Goal: Transaction & Acquisition: Purchase product/service

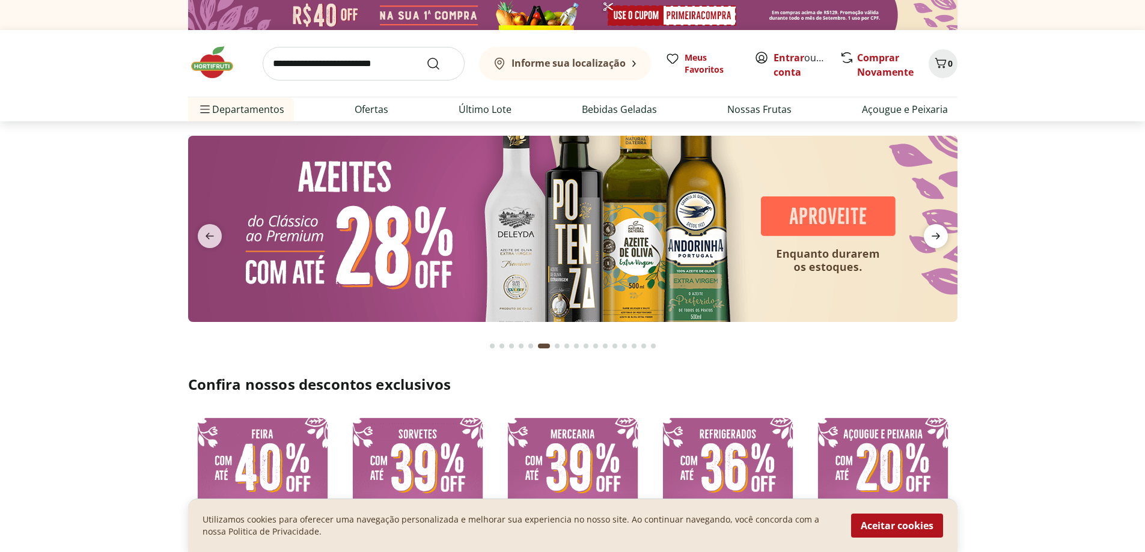
click at [927, 234] on span "next" at bounding box center [936, 236] width 24 height 24
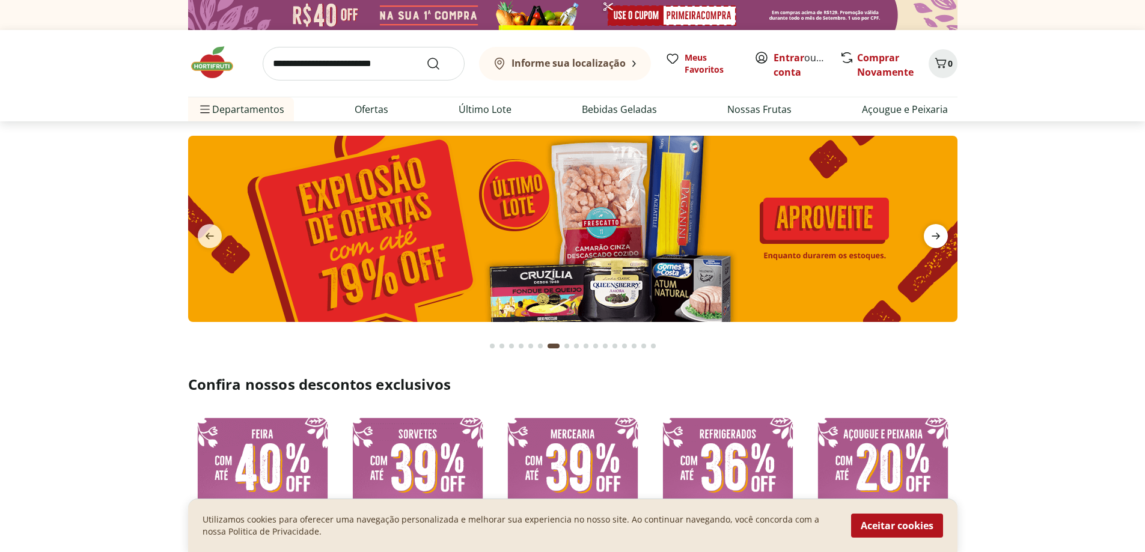
click at [927, 234] on span "next" at bounding box center [936, 236] width 24 height 24
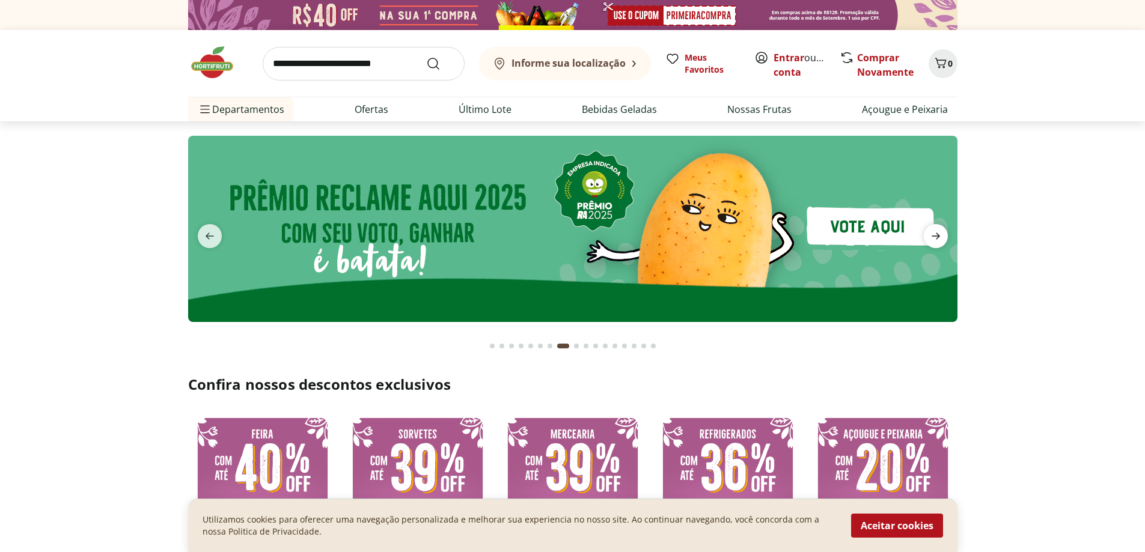
click at [927, 234] on span "next" at bounding box center [936, 236] width 24 height 24
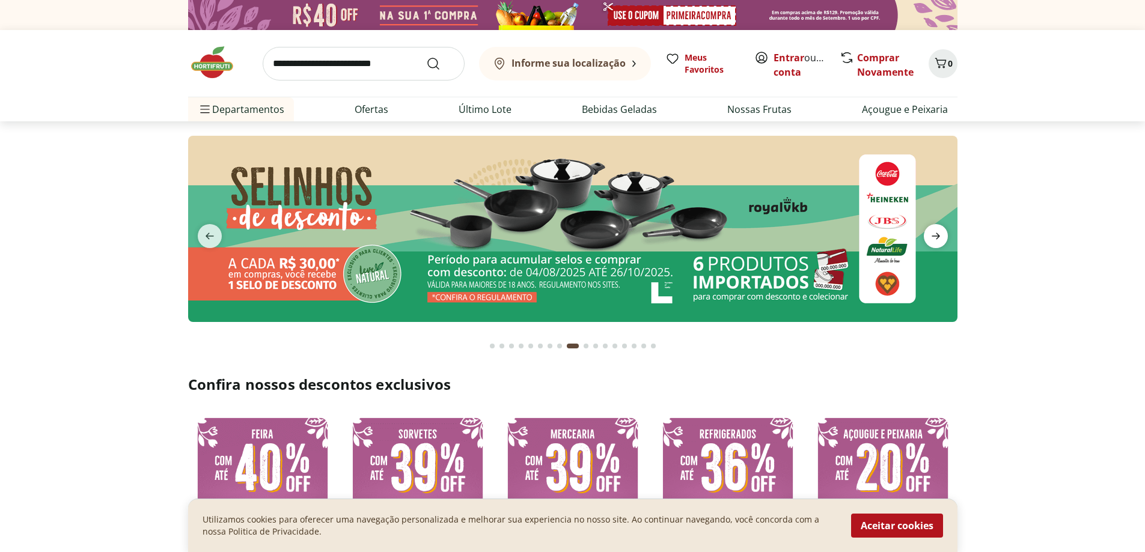
click at [927, 234] on span "next" at bounding box center [936, 236] width 24 height 24
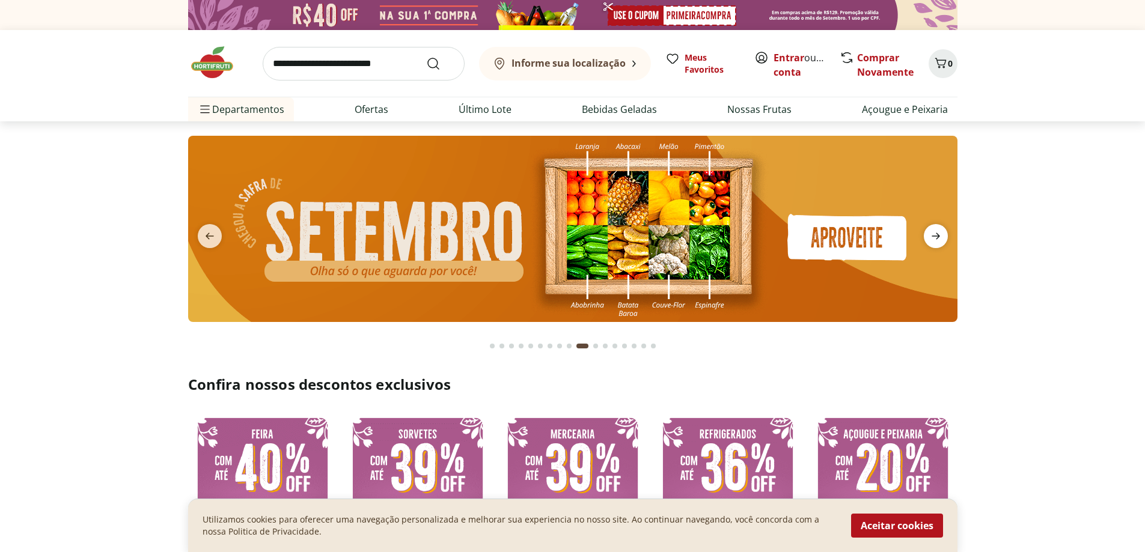
click at [927, 234] on span "next" at bounding box center [936, 236] width 24 height 24
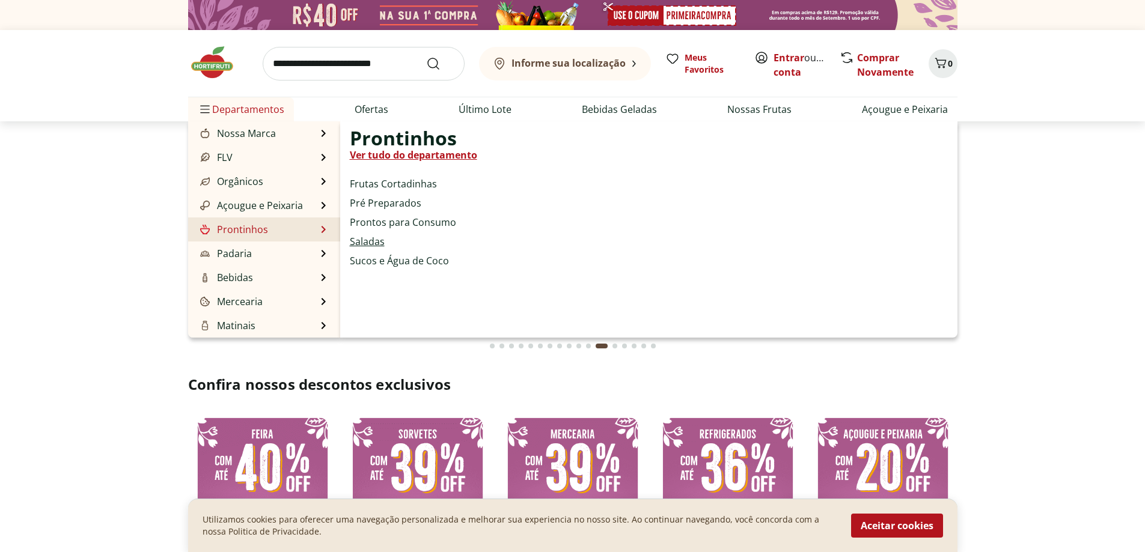
click at [364, 240] on link "Saladas" at bounding box center [367, 241] width 35 height 14
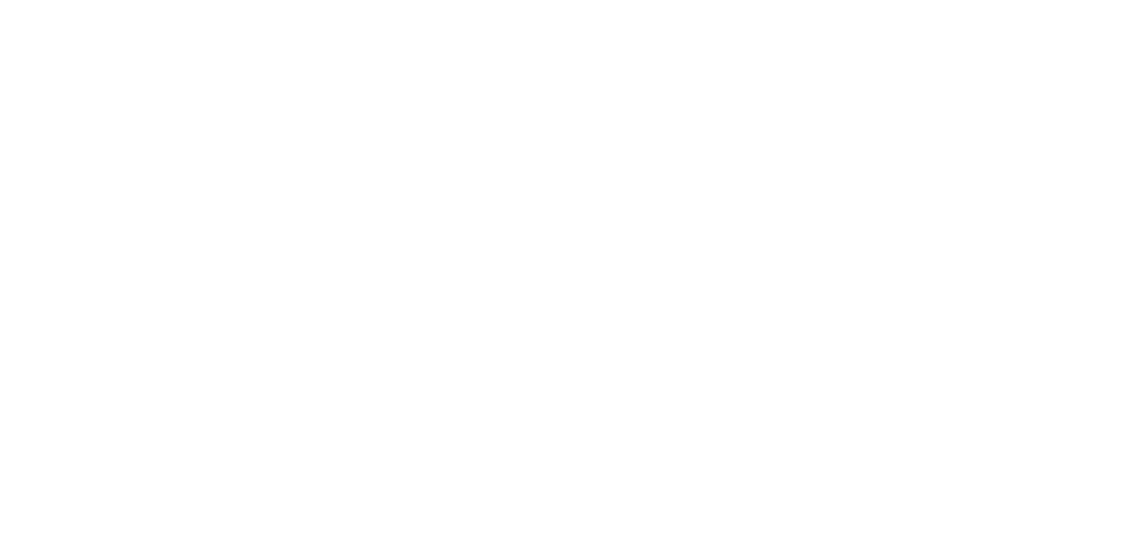
select select "**********"
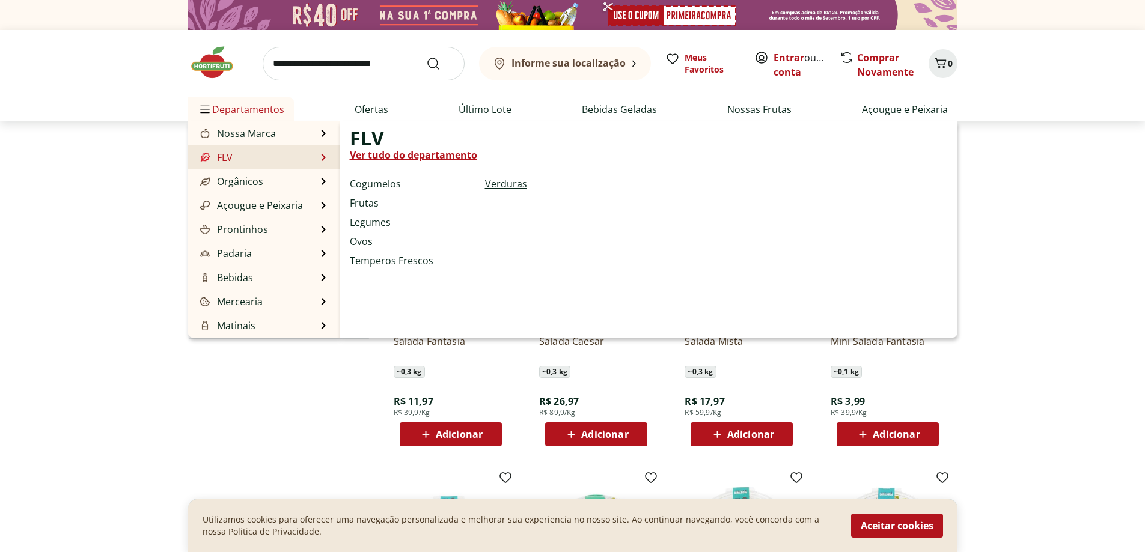
click at [492, 183] on link "Verduras" at bounding box center [506, 184] width 42 height 14
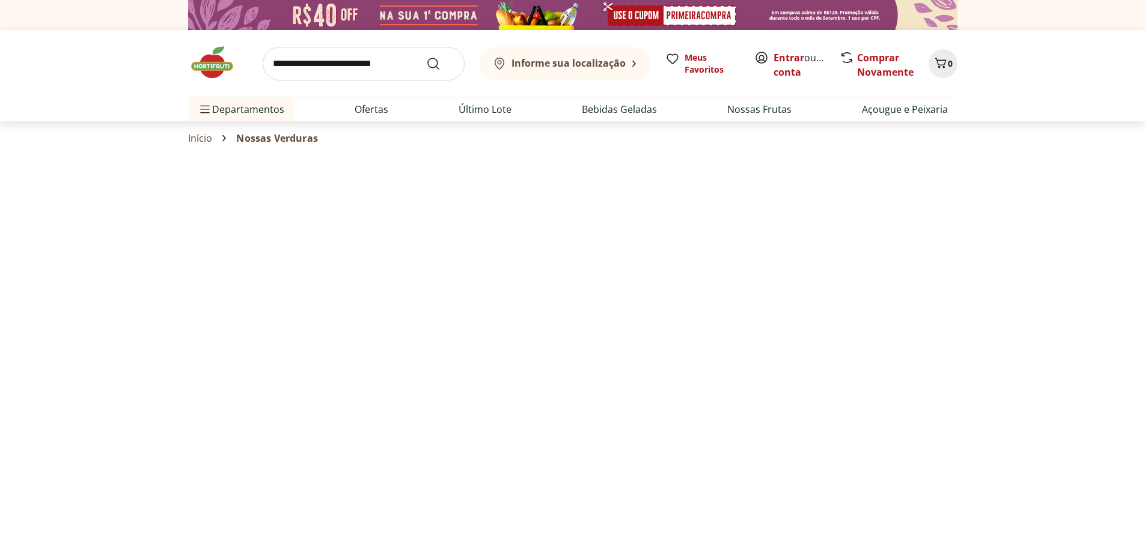
select select "**********"
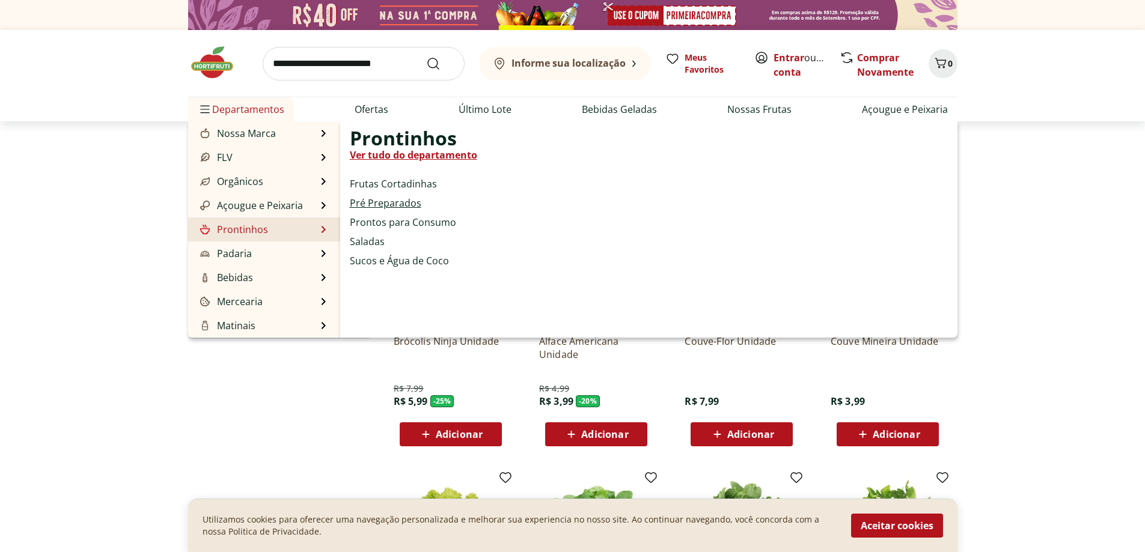
click at [392, 201] on link "Pré Preparados" at bounding box center [386, 203] width 72 height 14
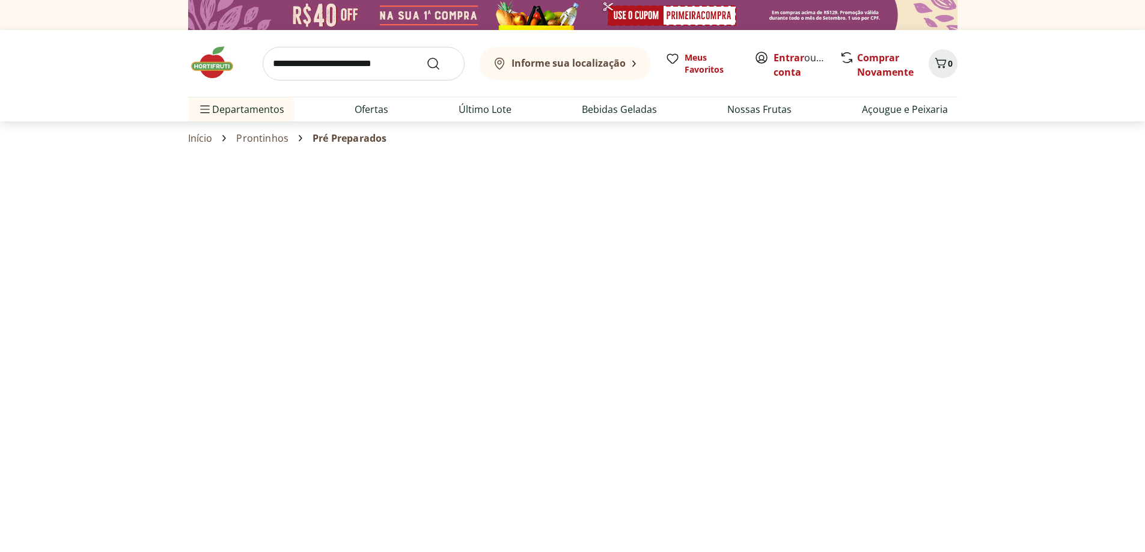
select select "**********"
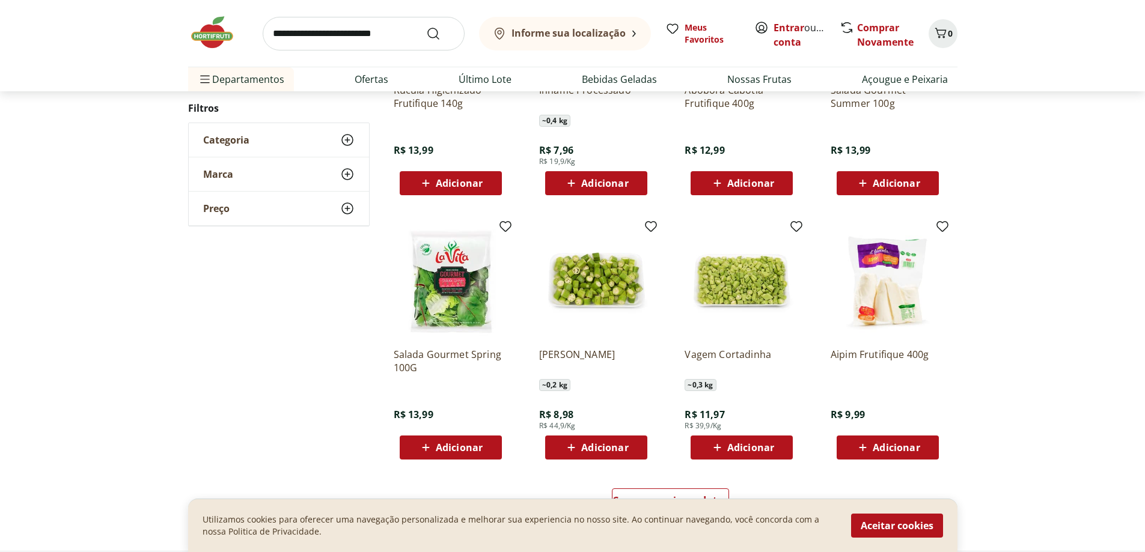
scroll to position [601, 0]
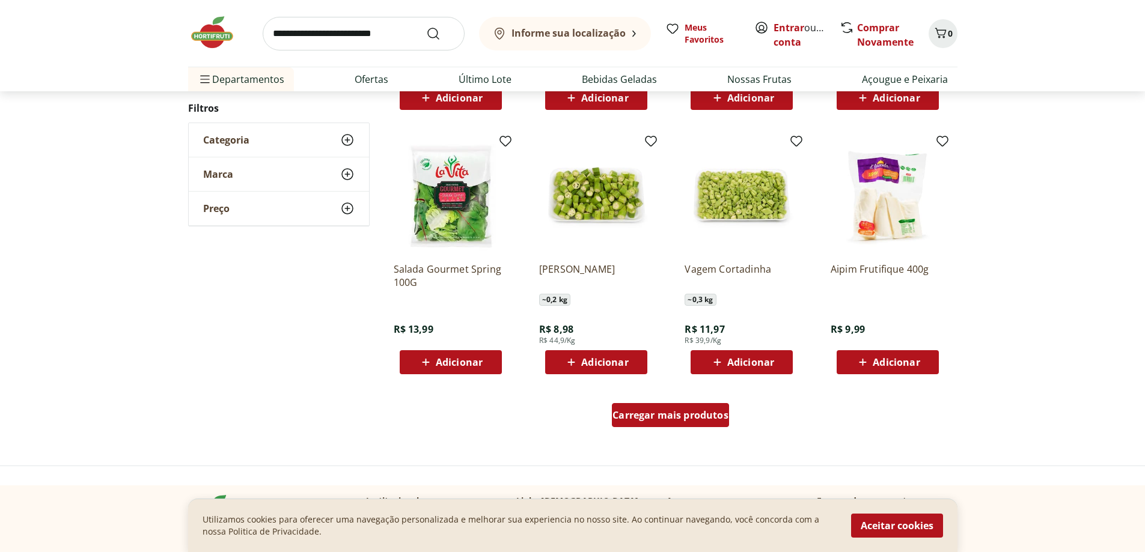
click at [654, 424] on div "Carregar mais produtos" at bounding box center [670, 415] width 117 height 24
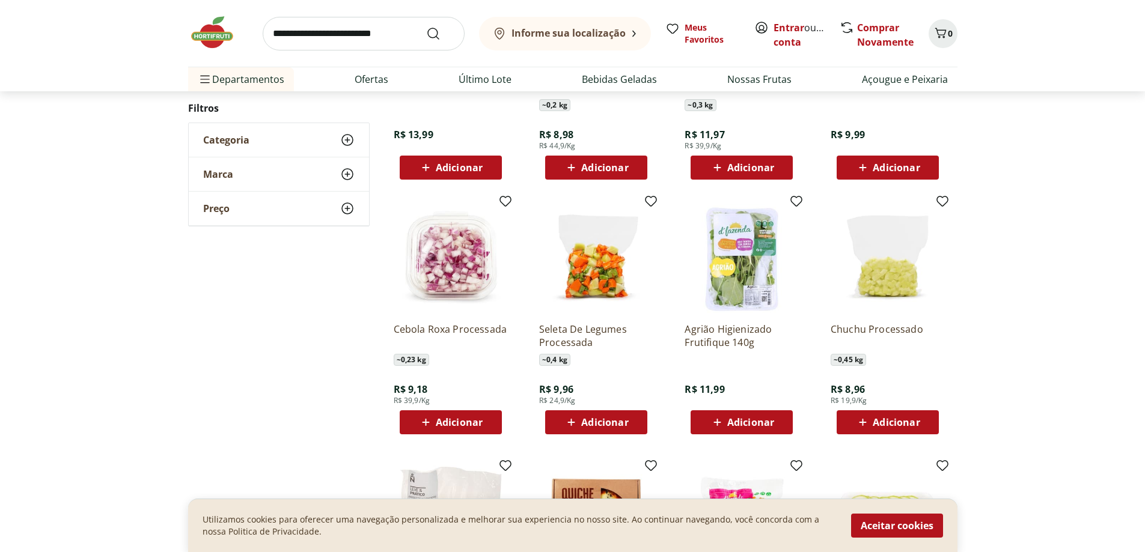
scroll to position [841, 0]
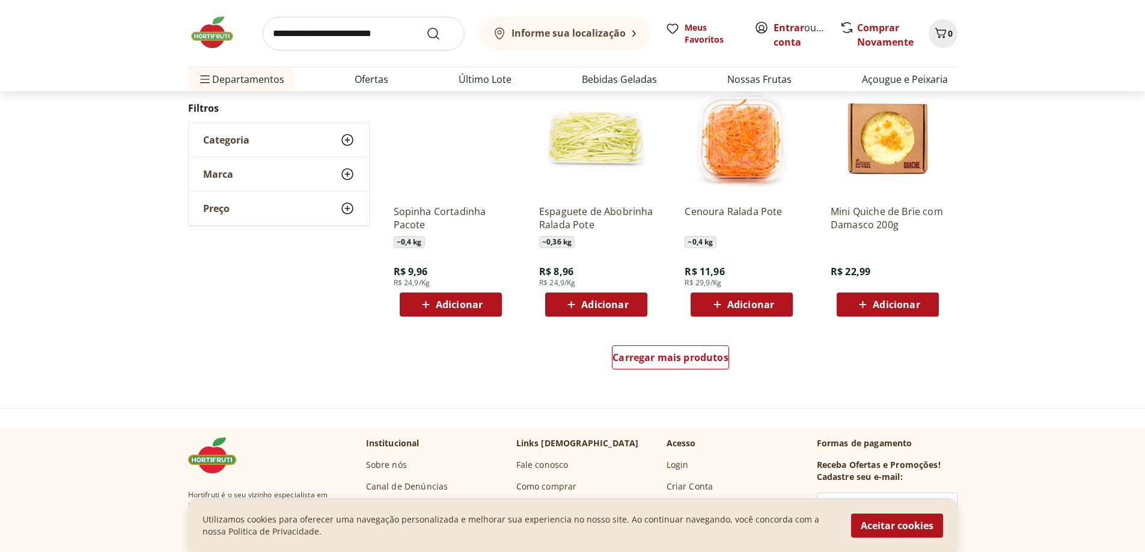
scroll to position [781, 0]
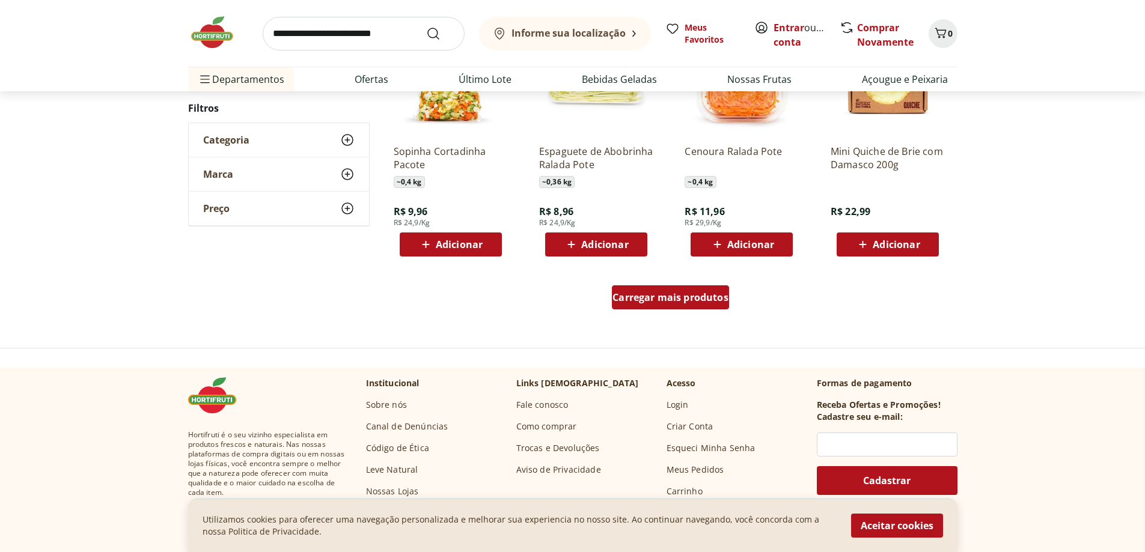
click at [634, 301] on span "Carregar mais produtos" at bounding box center [670, 298] width 116 height 10
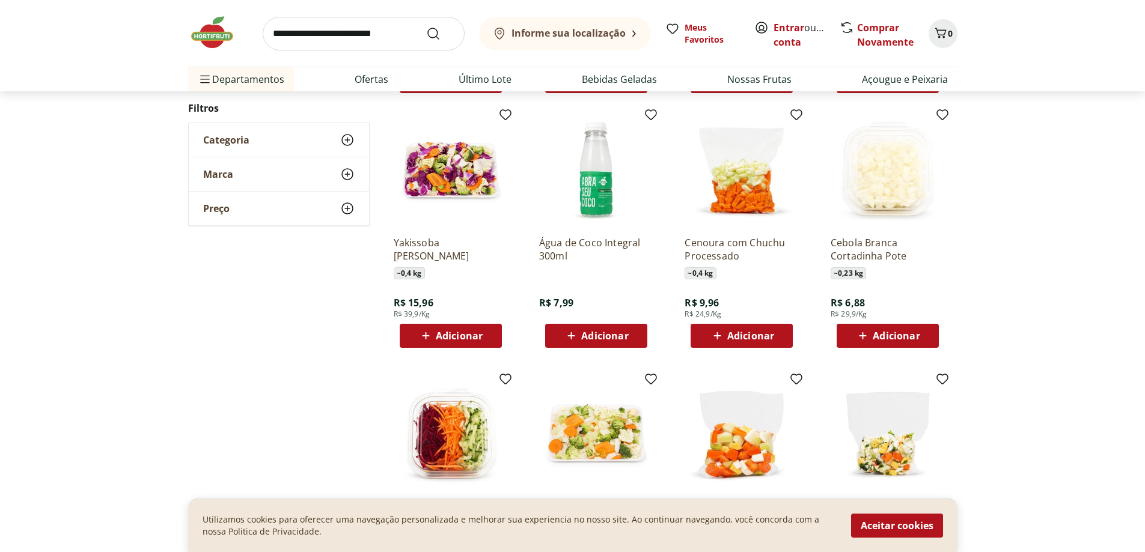
scroll to position [961, 0]
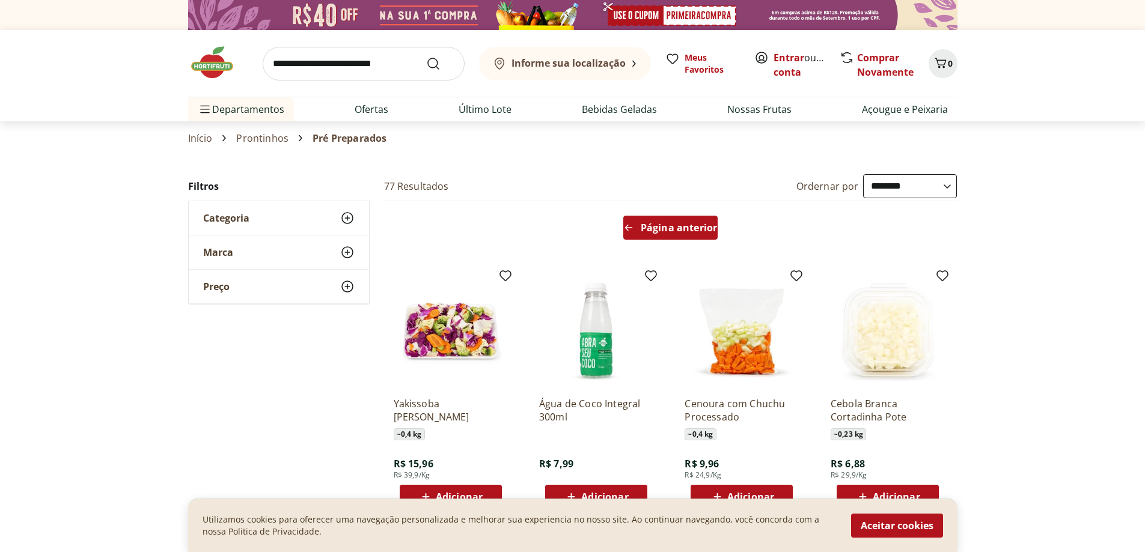
click at [654, 224] on span "Página anterior" at bounding box center [679, 228] width 76 height 10
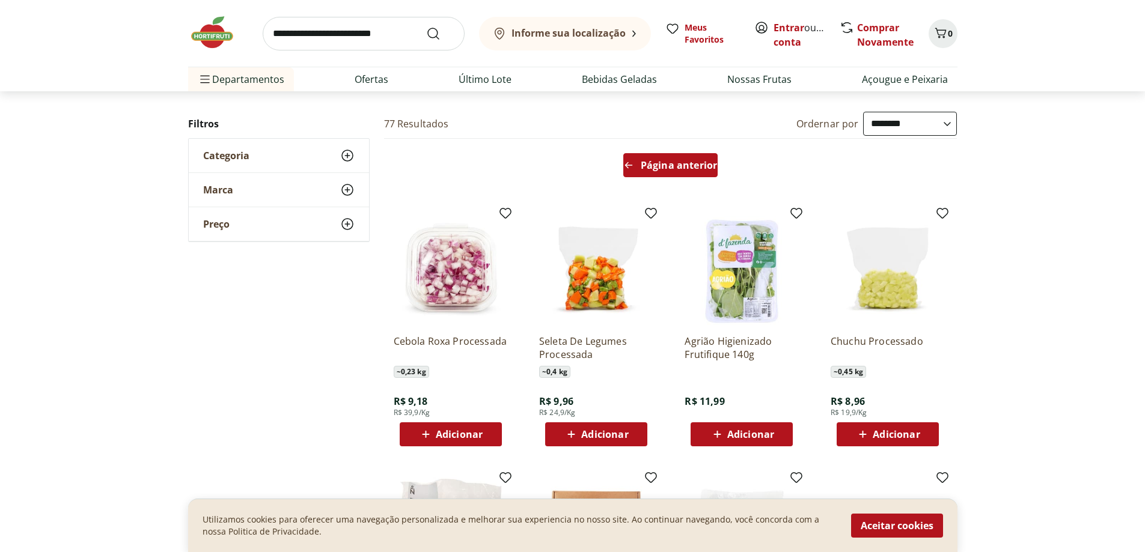
scroll to position [60, 0]
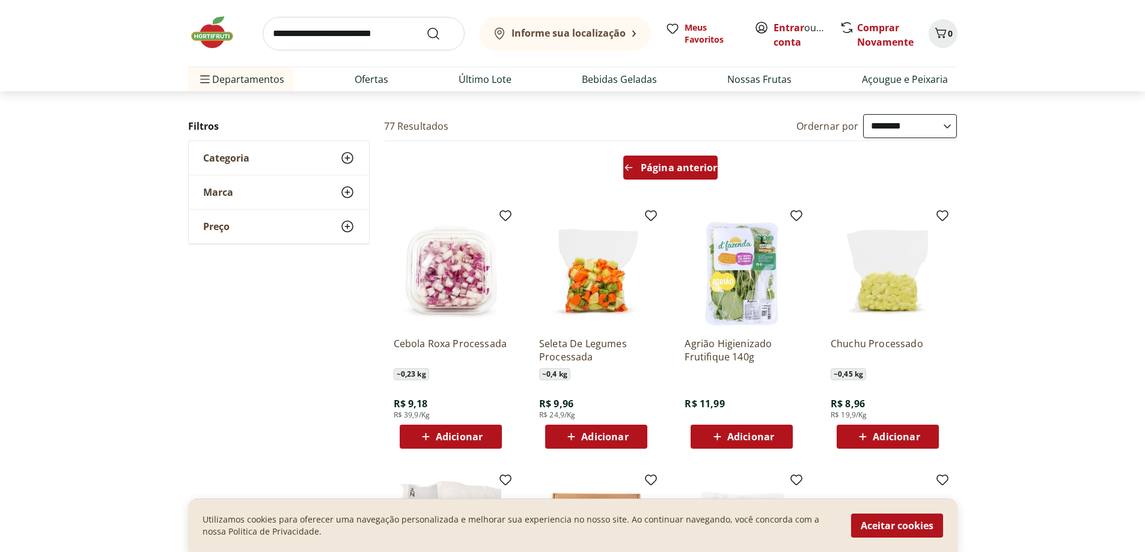
click at [656, 172] on span "Página anterior" at bounding box center [679, 168] width 76 height 10
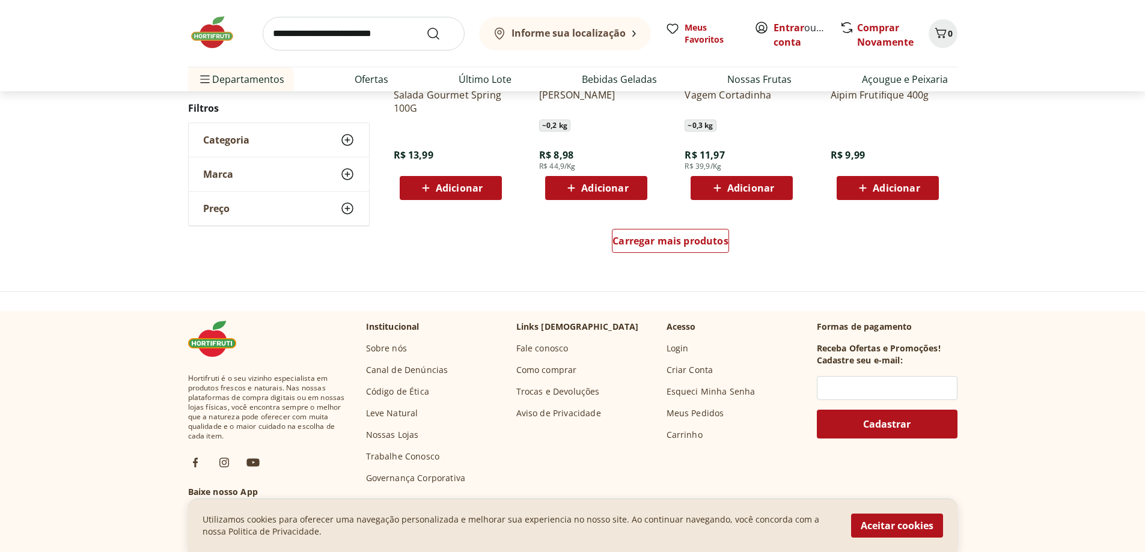
scroll to position [781, 0]
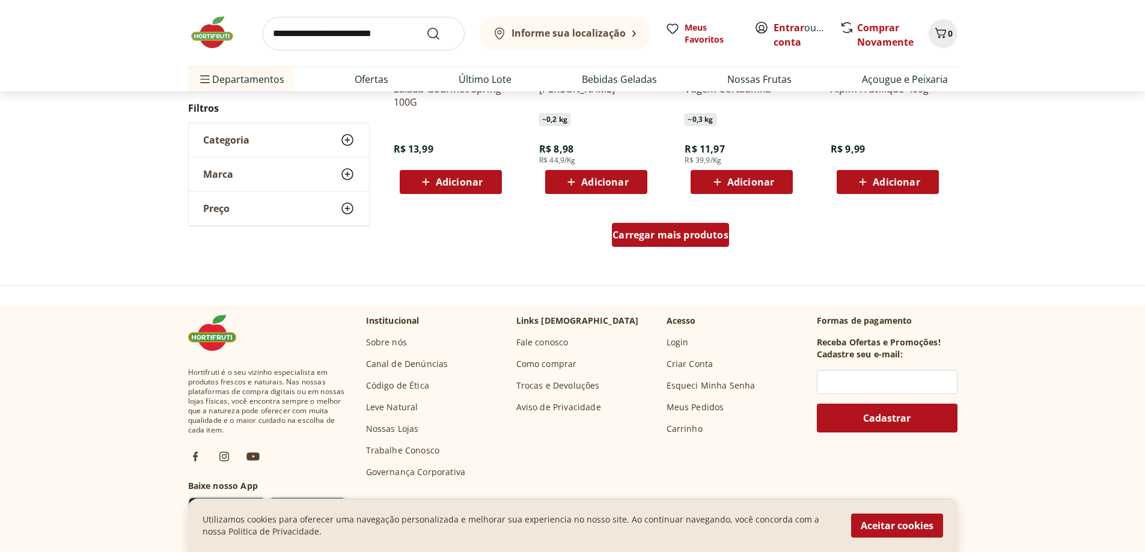
click at [668, 234] on span "Carregar mais produtos" at bounding box center [670, 235] width 116 height 10
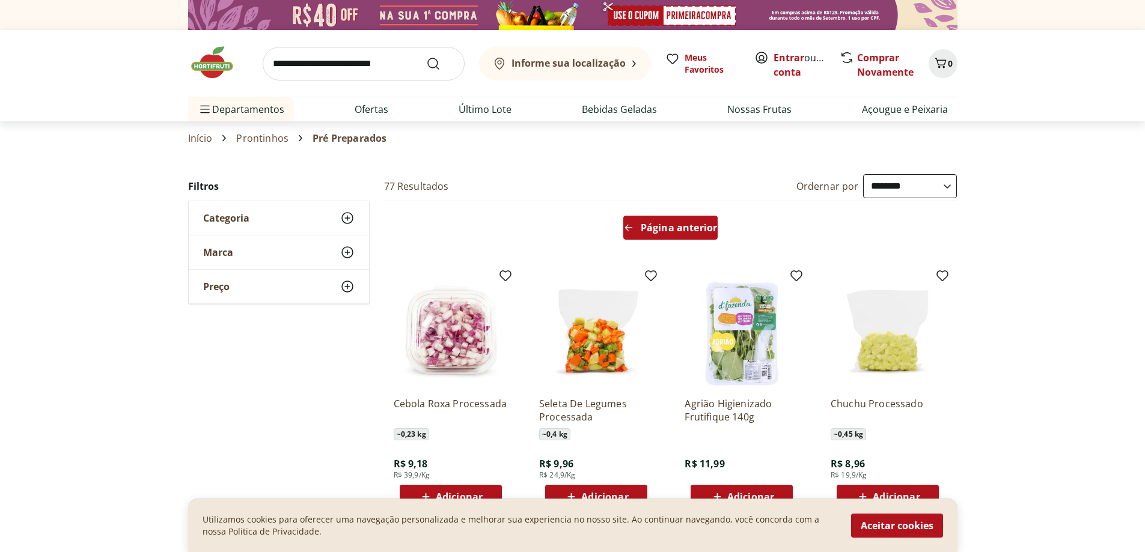
click at [665, 233] on span "Página anterior" at bounding box center [679, 228] width 76 height 10
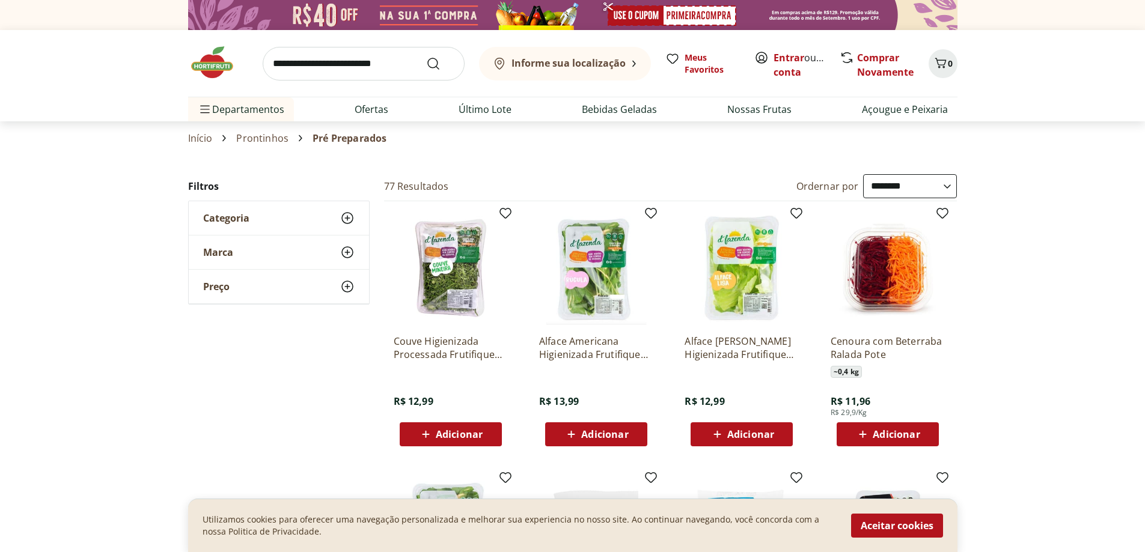
scroll to position [60, 0]
